Goal: Task Accomplishment & Management: Manage account settings

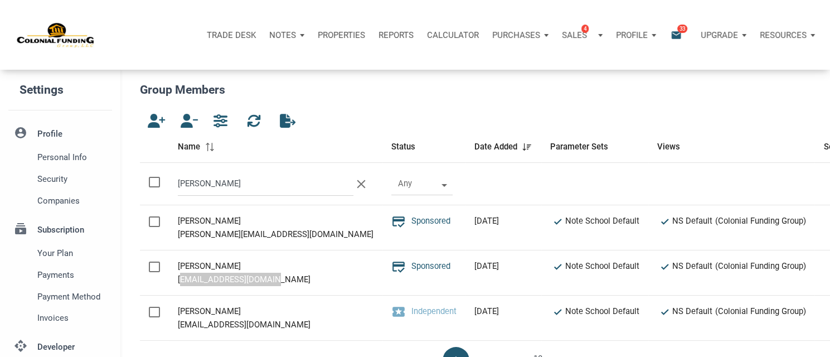
click at [283, 33] on p "Notes" at bounding box center [282, 35] width 27 height 10
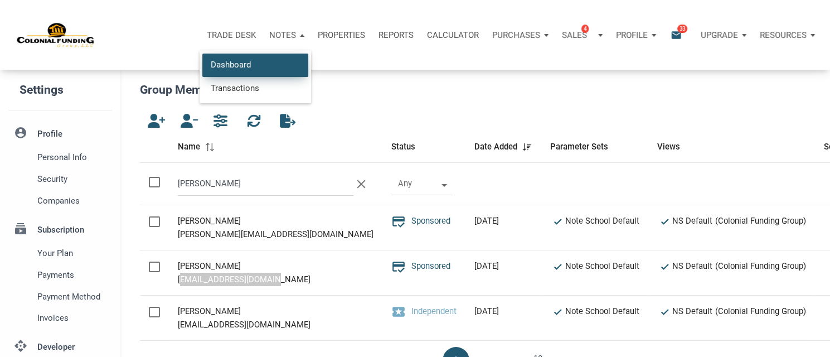
click at [212, 71] on link "Dashboard" at bounding box center [255, 65] width 106 height 23
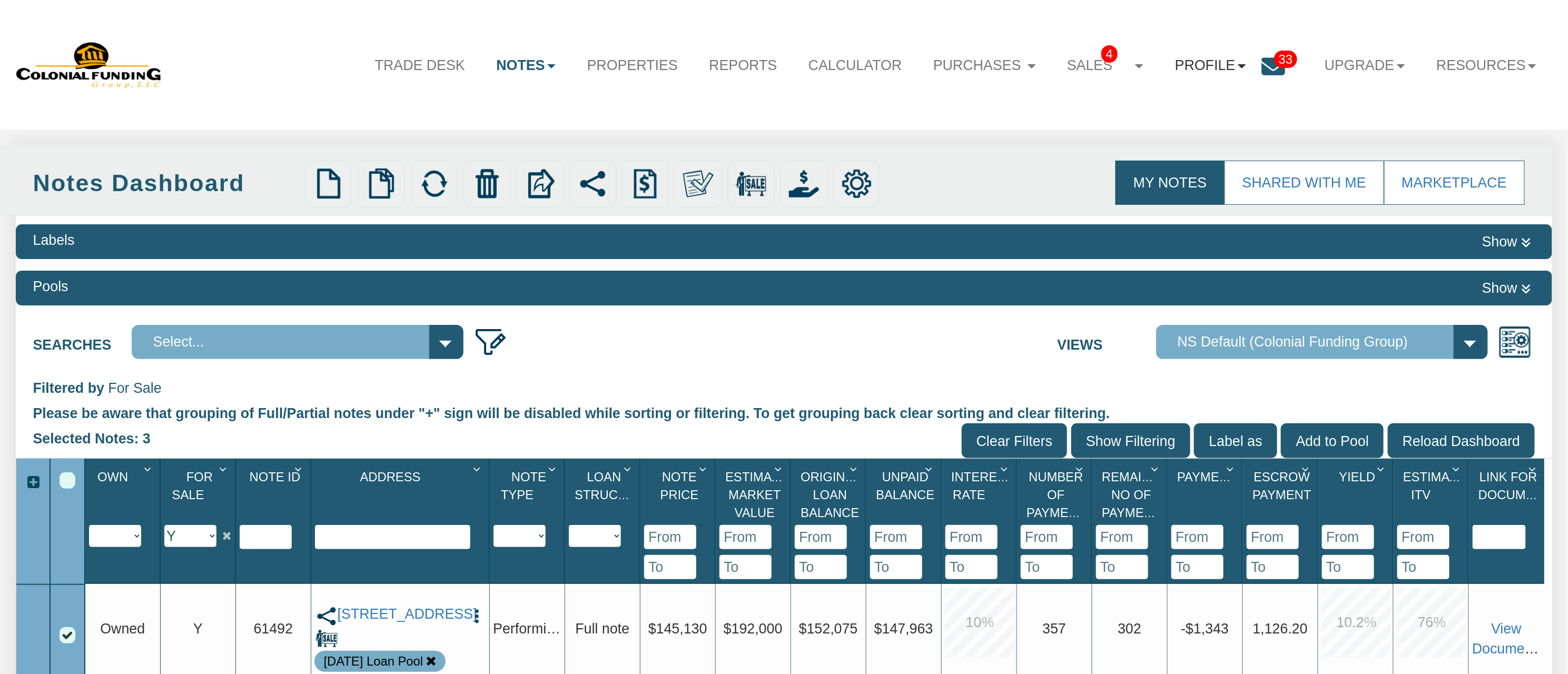
click at [1173, 70] on link "Profile" at bounding box center [1210, 65] width 103 height 42
click at [1146, 114] on link "Settings" at bounding box center [1217, 113] width 182 height 26
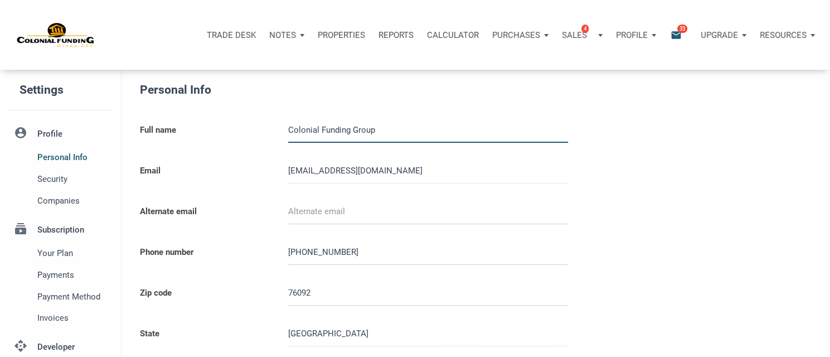
type input "0000000"
select select
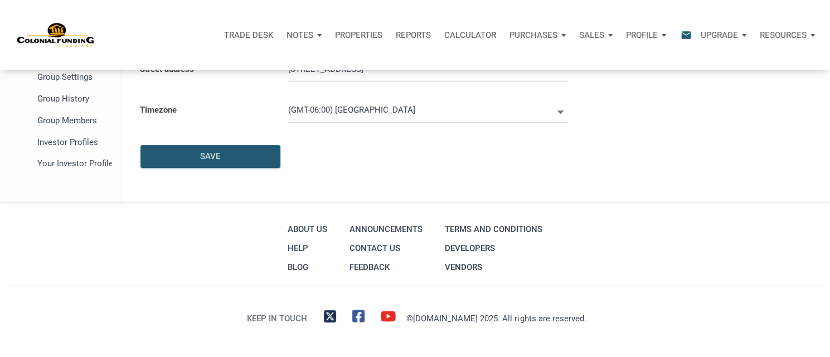
scroll to position [347, 0]
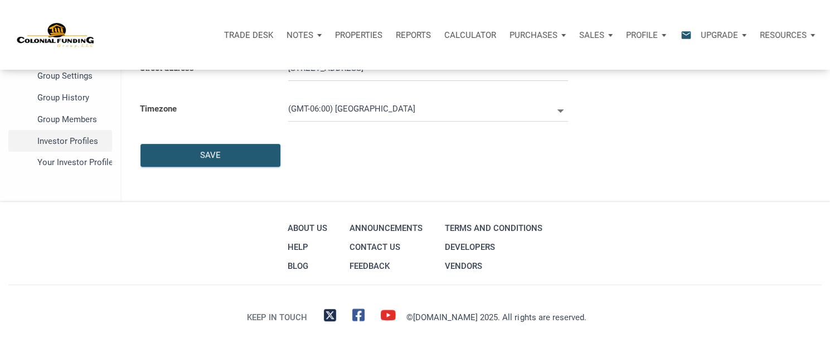
click at [58, 142] on span "Investor Profiles" at bounding box center [72, 140] width 70 height 13
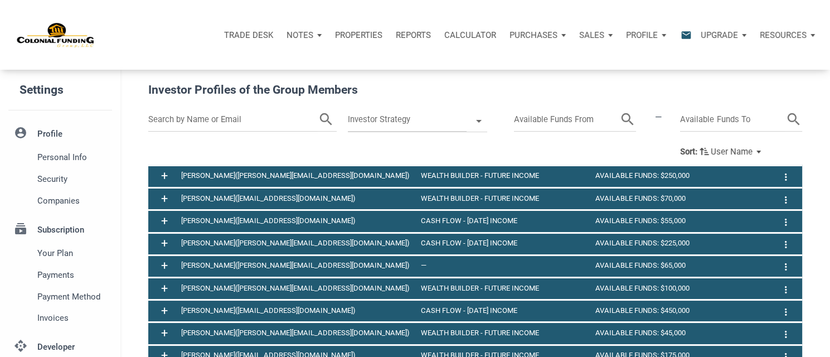
click at [206, 120] on input "text" at bounding box center [232, 120] width 169 height 24
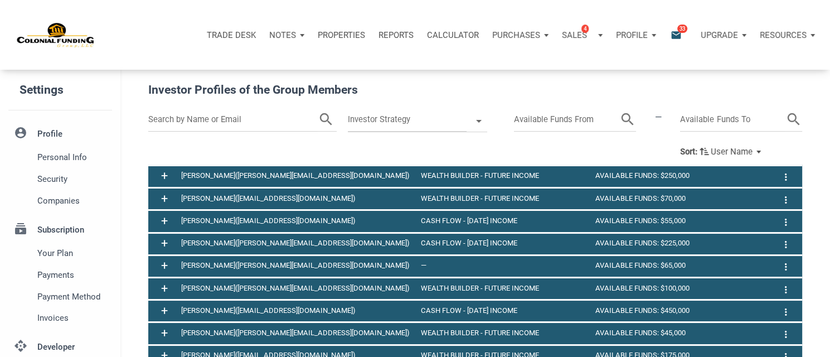
click at [207, 115] on input "text" at bounding box center [232, 120] width 169 height 24
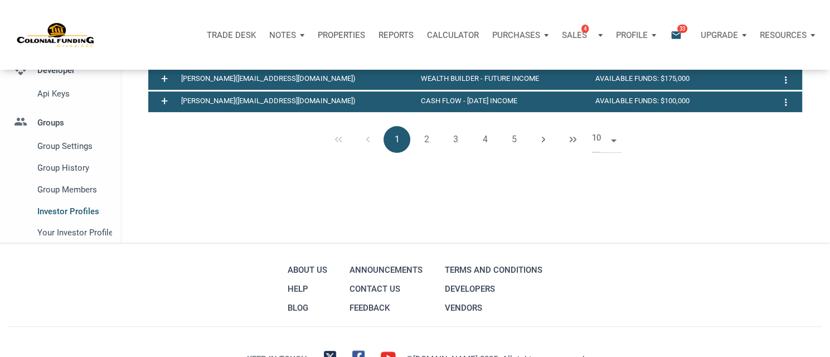
scroll to position [320, 0]
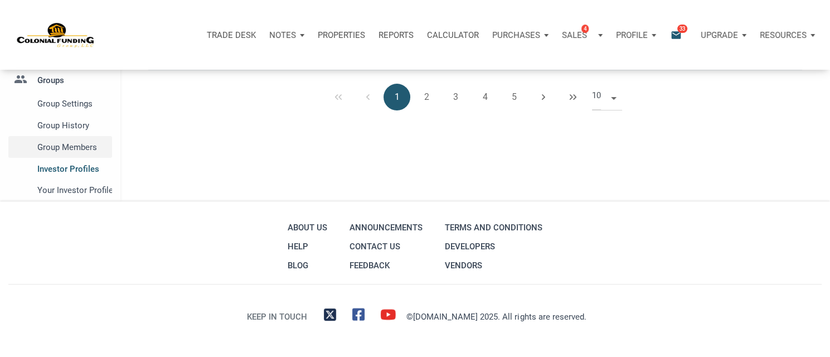
click at [84, 147] on span "Group Members" at bounding box center [72, 146] width 70 height 13
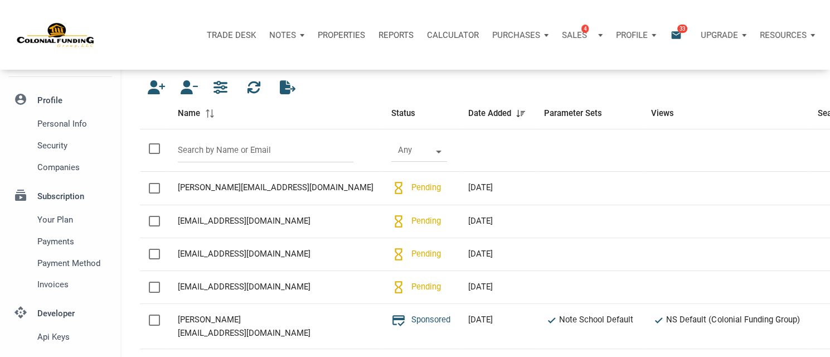
scroll to position [32, 0]
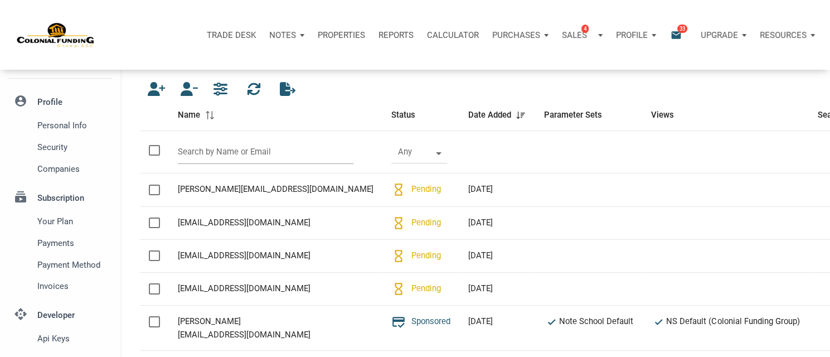
click at [239, 151] on input "text" at bounding box center [266, 152] width 176 height 24
click at [243, 137] on th at bounding box center [276, 152] width 214 height 42
click at [427, 155] on div at bounding box center [437, 152] width 21 height 22
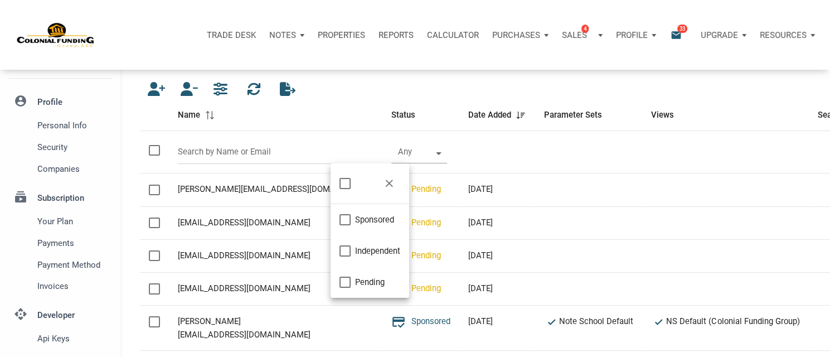
scroll to position [7, 2]
click at [372, 280] on span "Pending" at bounding box center [370, 281] width 30 height 13
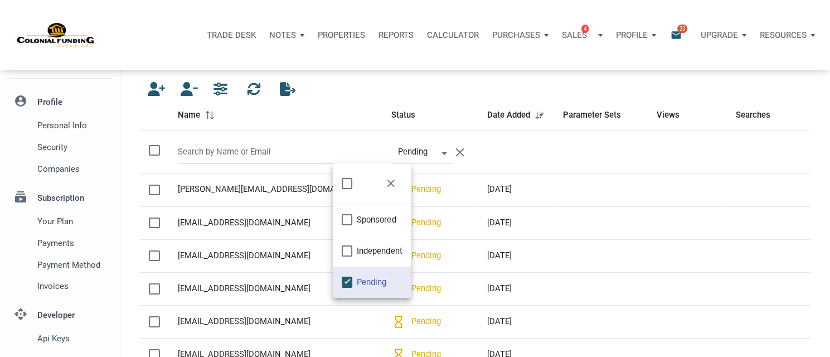
click at [697, 100] on th "Views" at bounding box center [687, 115] width 79 height 32
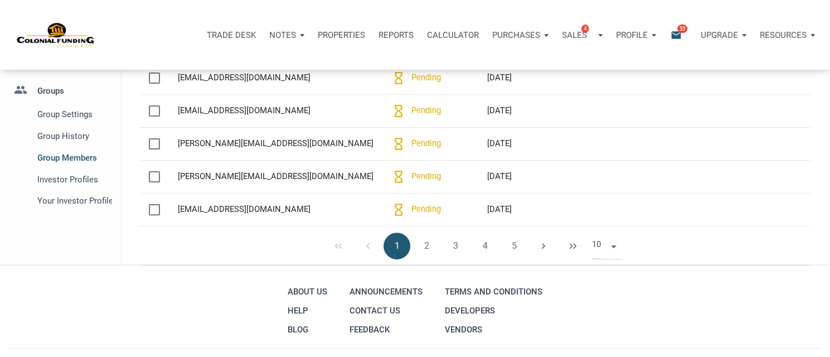
scroll to position [312, 0]
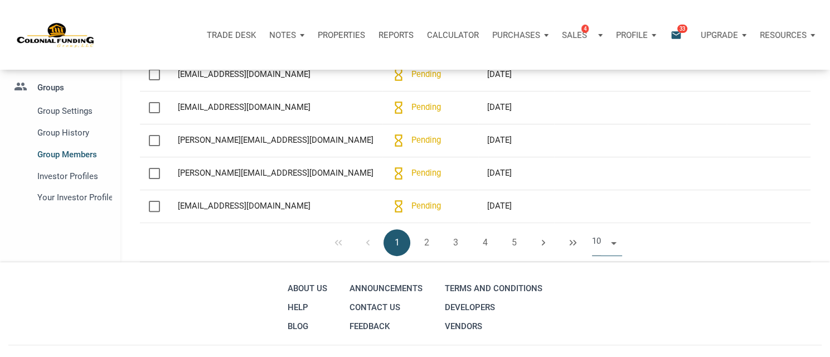
click at [614, 243] on span at bounding box center [611, 242] width 9 height 9
click at [602, 306] on li "50" at bounding box center [607, 305] width 30 height 20
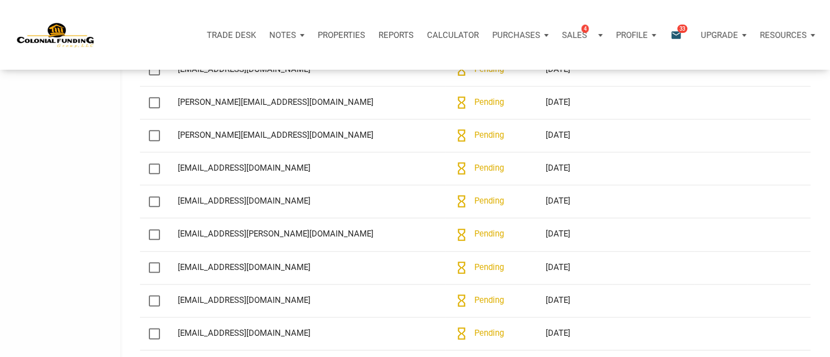
scroll to position [1690, 0]
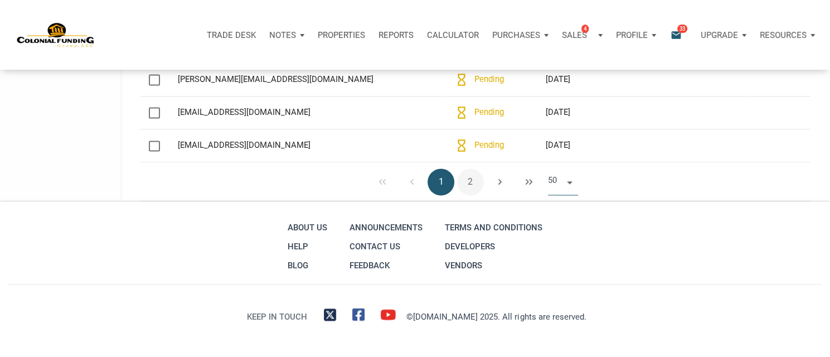
click at [470, 183] on button "2" at bounding box center [470, 181] width 27 height 27
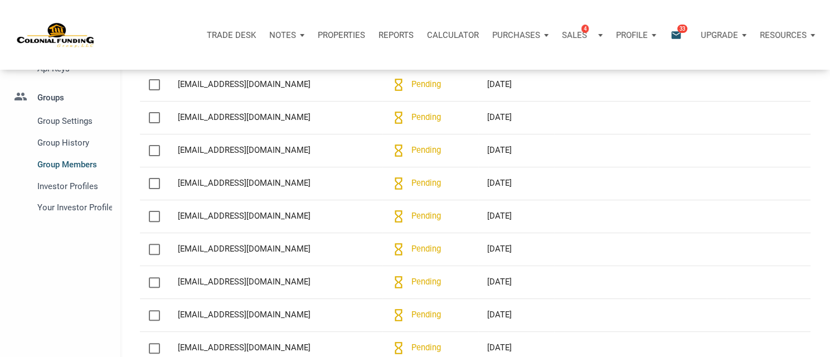
scroll to position [301, 0]
click at [78, 208] on span "Your Investor Profile" at bounding box center [72, 208] width 70 height 13
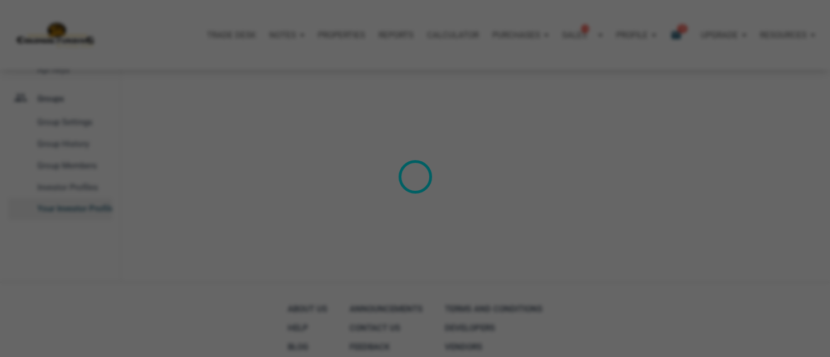
select select
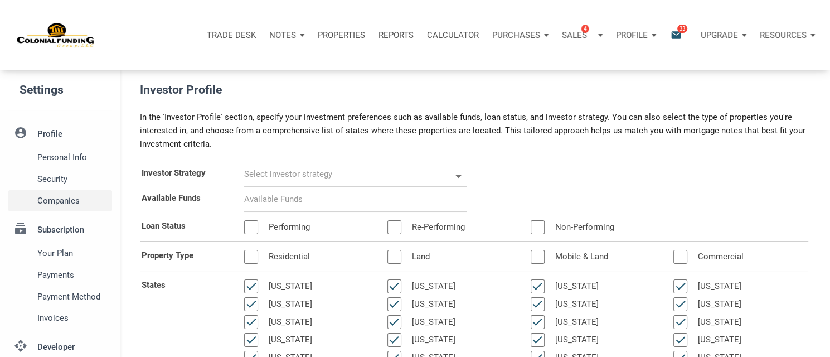
click at [49, 201] on span "Companies" at bounding box center [72, 200] width 70 height 13
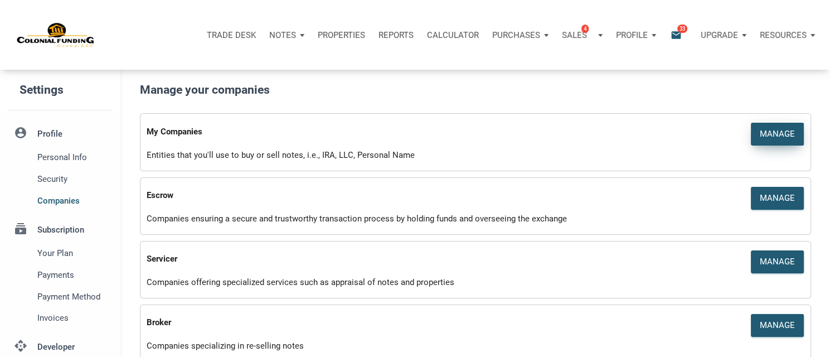
click at [768, 134] on div "Manage" at bounding box center [777, 134] width 35 height 13
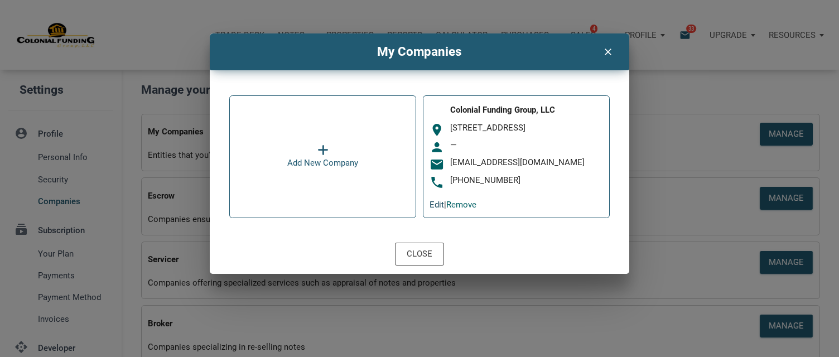
click at [438, 210] on link "Edit" at bounding box center [436, 205] width 14 height 10
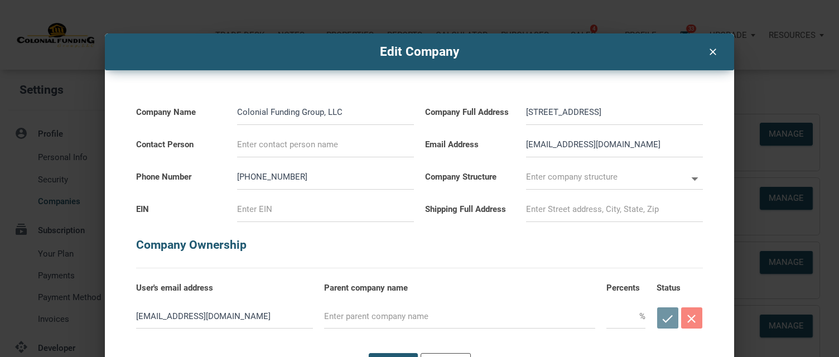
click at [705, 50] on icon "clear" at bounding box center [711, 50] width 13 height 14
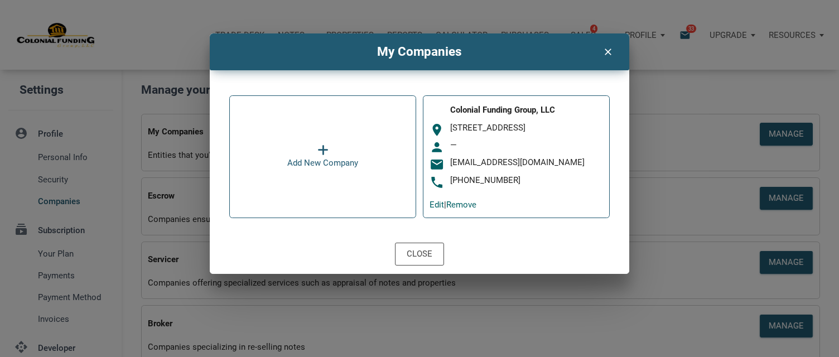
click at [605, 51] on icon "clear" at bounding box center [606, 50] width 13 height 14
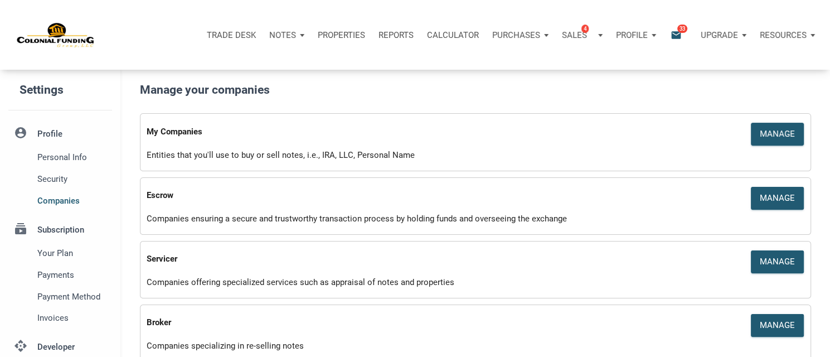
click at [292, 36] on p "Notes" at bounding box center [282, 35] width 27 height 10
click at [384, 83] on h5 "Manage your companies" at bounding box center [479, 90] width 679 height 18
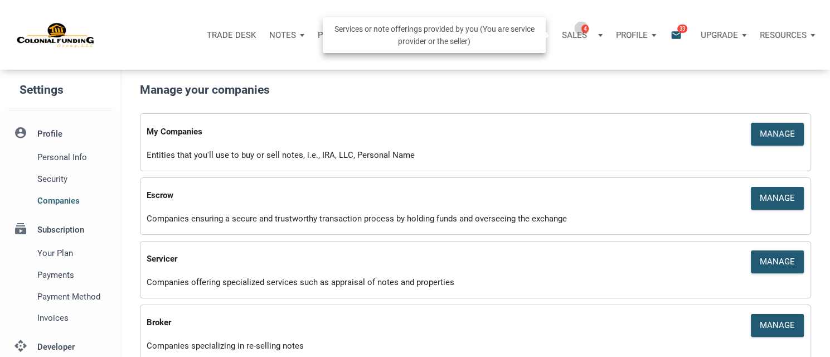
click at [582, 28] on span "4" at bounding box center [585, 28] width 7 height 9
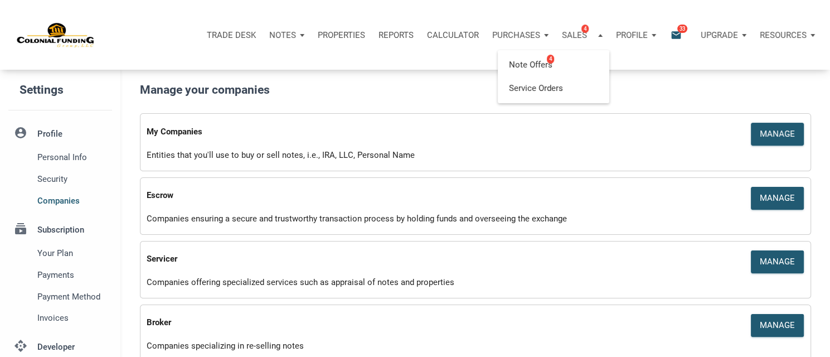
click at [628, 65] on div "Trade Desk Notes Dashboard Transactions Properties Reports Calculator Purchases…" at bounding box center [419, 35] width 822 height 70
